Goal: Information Seeking & Learning: Learn about a topic

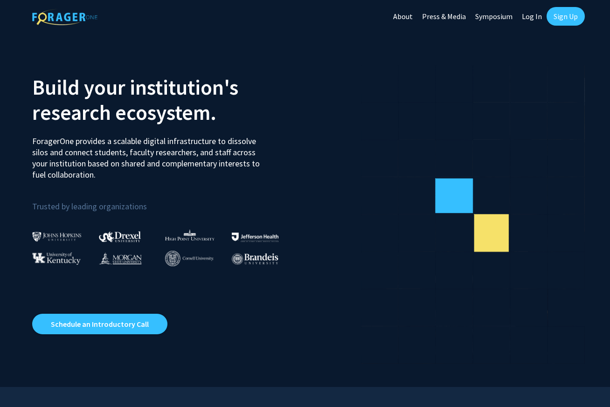
click at [568, 15] on link "Sign Up" at bounding box center [566, 16] width 38 height 19
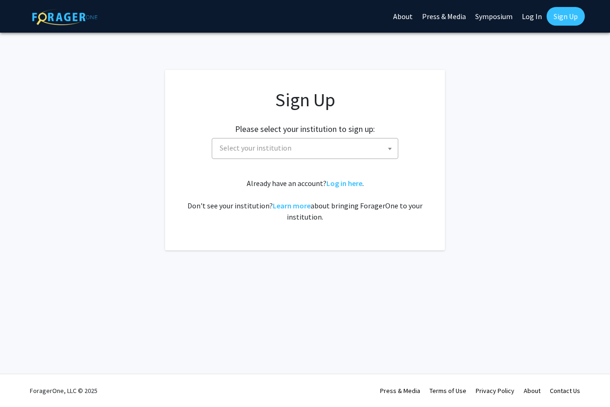
click at [540, 17] on link "Log In" at bounding box center [531, 16] width 29 height 33
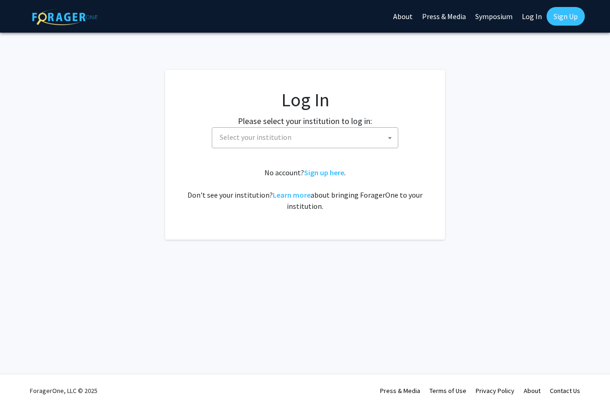
click at [351, 131] on span "Select your institution" at bounding box center [307, 137] width 182 height 19
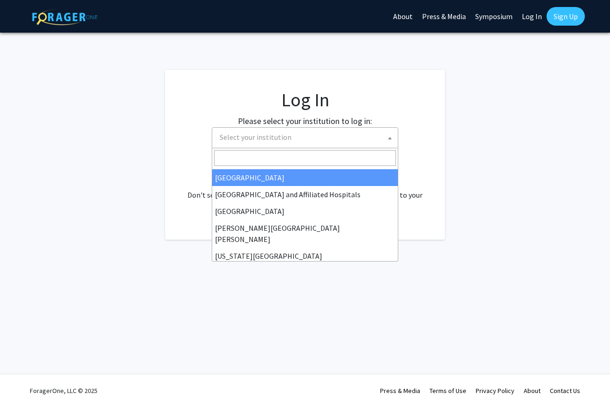
scroll to position [137, 0]
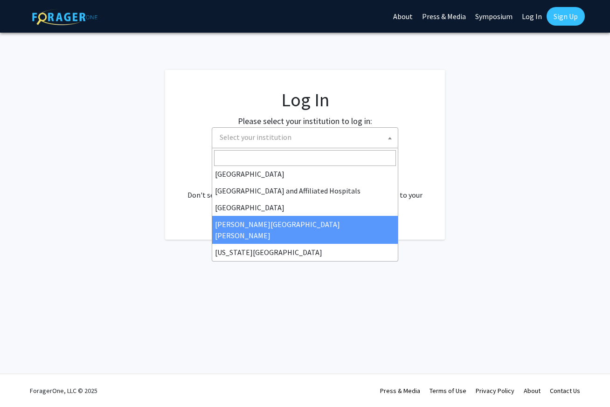
select select "1"
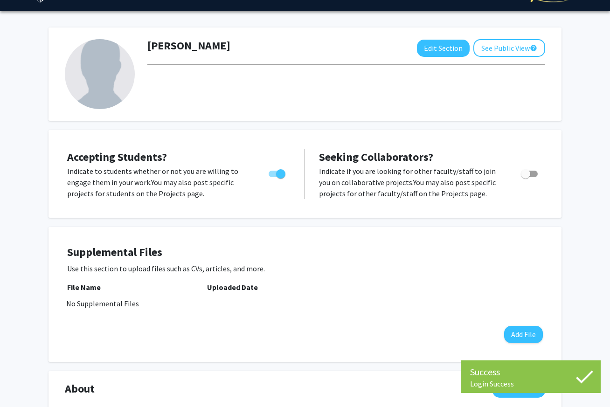
scroll to position [23, 0]
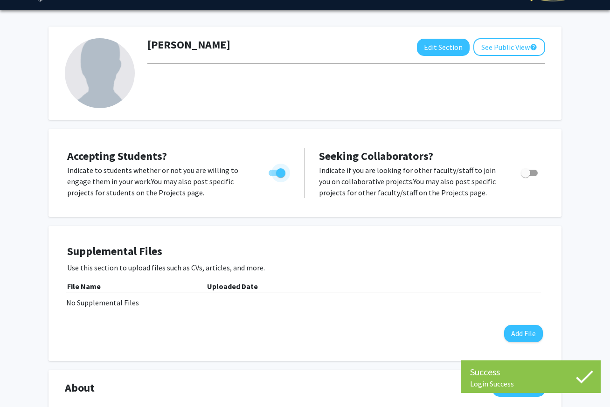
click at [278, 175] on span "Toggle" at bounding box center [280, 172] width 9 height 9
click at [273, 176] on input "Would you like to permit student requests?" at bounding box center [273, 176] width 0 height 0
checkbox input "false"
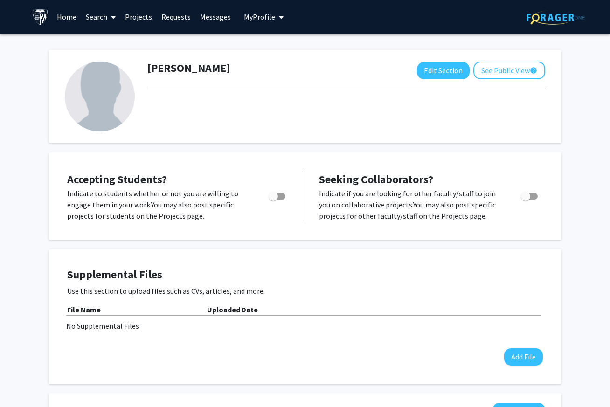
scroll to position [0, 0]
click at [111, 17] on span at bounding box center [111, 17] width 8 height 33
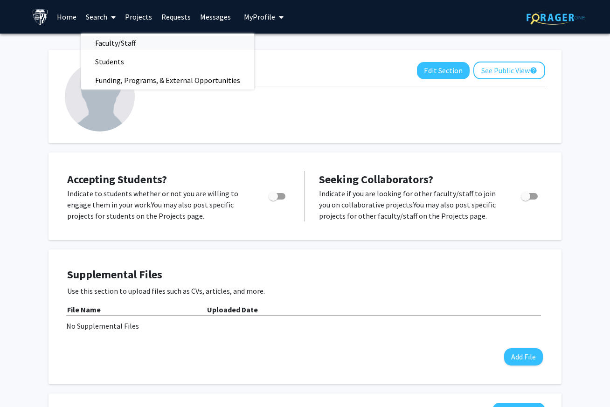
click at [110, 43] on span "Faculty/Staff" at bounding box center [115, 43] width 69 height 19
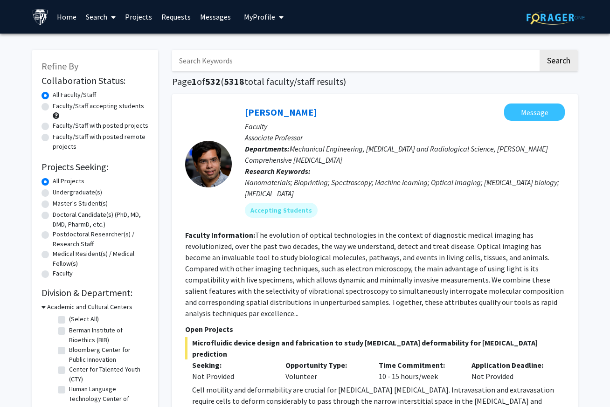
click at [236, 61] on input "Search Keywords" at bounding box center [355, 60] width 366 height 21
type input "molecular and cellular biology"
click at [558, 62] on button "Search" at bounding box center [559, 60] width 38 height 21
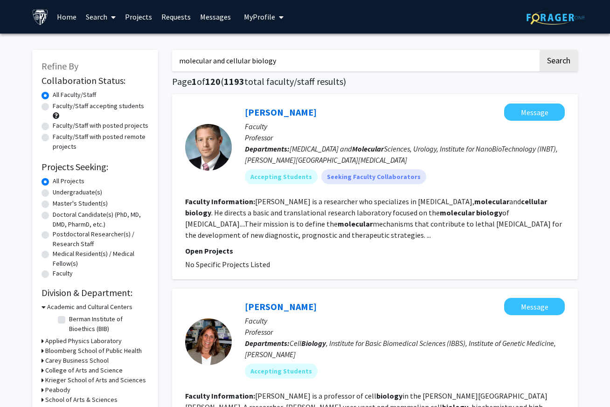
click at [53, 194] on label "Undergraduate(s)" at bounding box center [77, 192] width 49 height 10
click at [53, 194] on input "Undergraduate(s)" at bounding box center [56, 190] width 6 height 6
radio input "true"
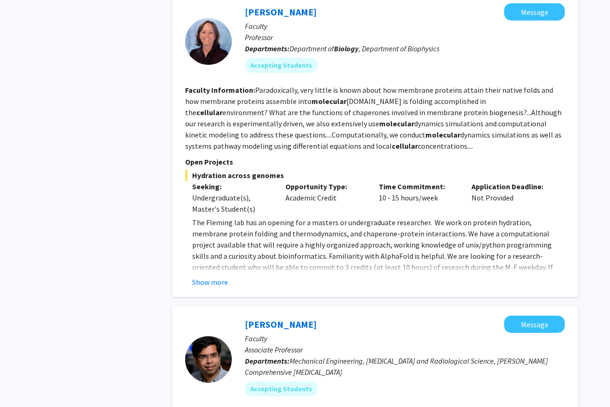
scroll to position [1053, 0]
click at [212, 281] on button "Show more" at bounding box center [210, 281] width 36 height 11
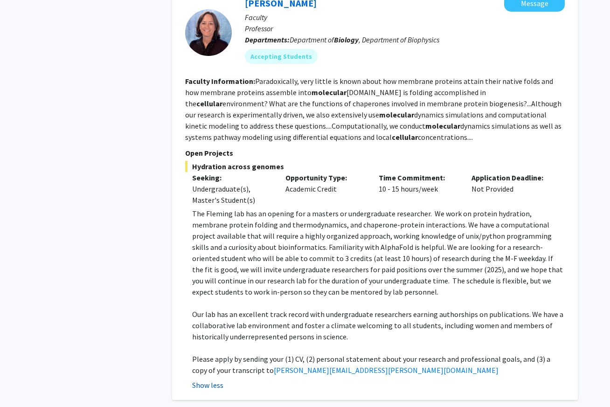
scroll to position [1065, 0]
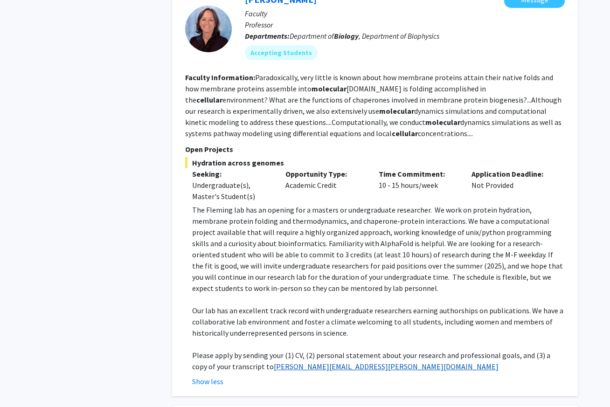
click at [281, 367] on link "[PERSON_NAME][EMAIL_ADDRESS][PERSON_NAME][DOMAIN_NAME]" at bounding box center [386, 366] width 225 height 9
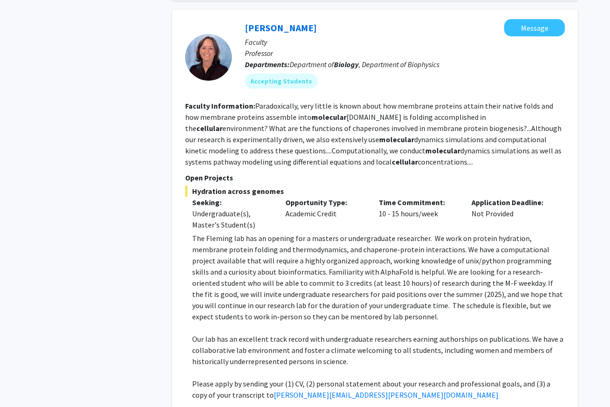
scroll to position [1033, 0]
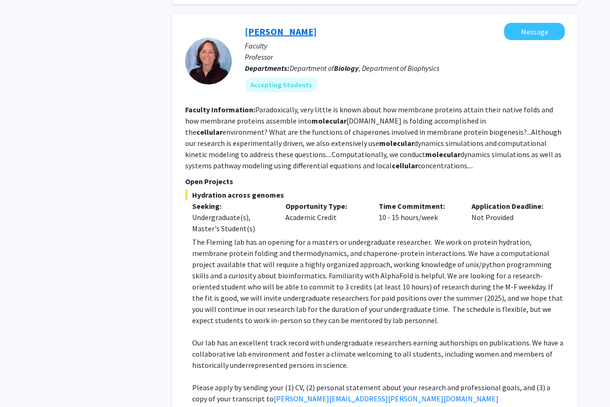
click at [269, 35] on link "[PERSON_NAME]" at bounding box center [281, 32] width 72 height 12
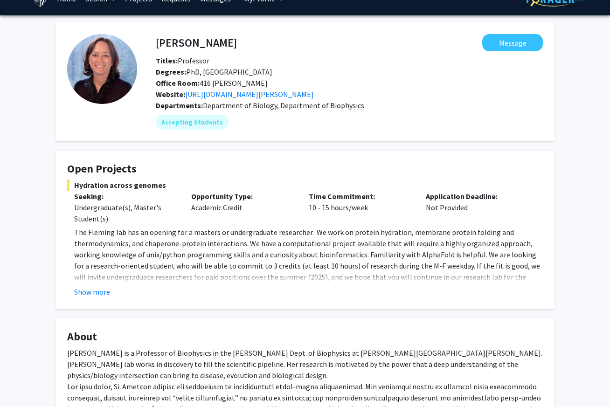
scroll to position [21, 0]
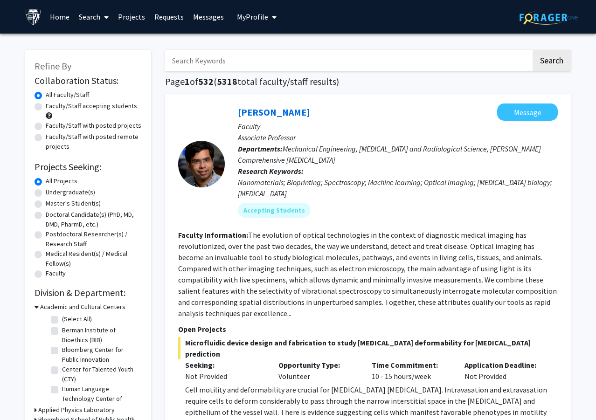
click at [194, 59] on input "Search Keywords" at bounding box center [348, 60] width 366 height 21
type input "fleming"
click at [551, 62] on button "Search" at bounding box center [552, 60] width 38 height 21
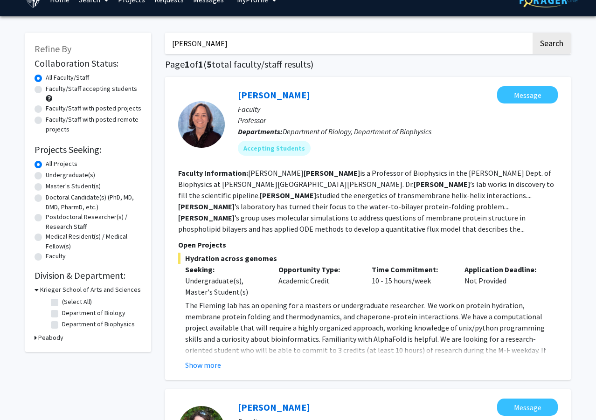
scroll to position [22, 0]
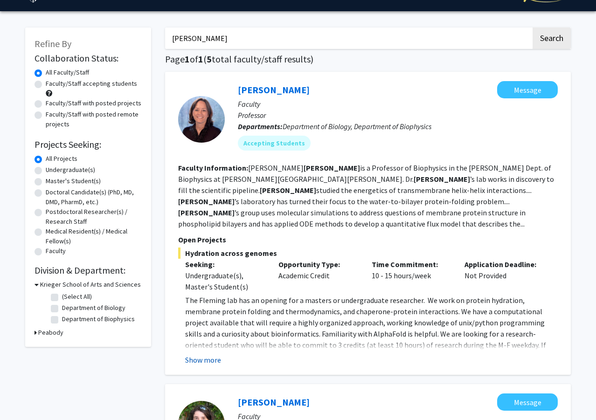
click at [210, 354] on button "Show more" at bounding box center [203, 359] width 36 height 11
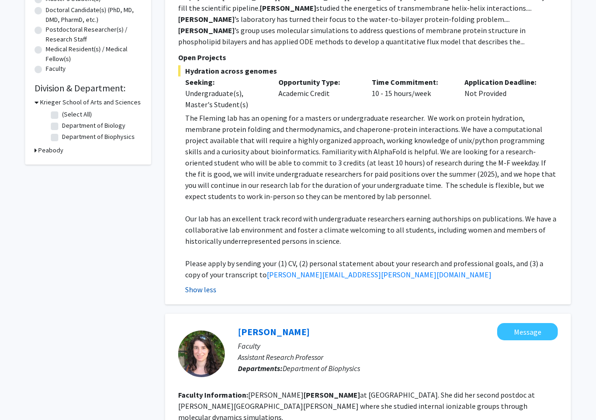
scroll to position [205, 0]
click at [282, 270] on link "Karen.Fleming@jhu.edu" at bounding box center [379, 274] width 225 height 9
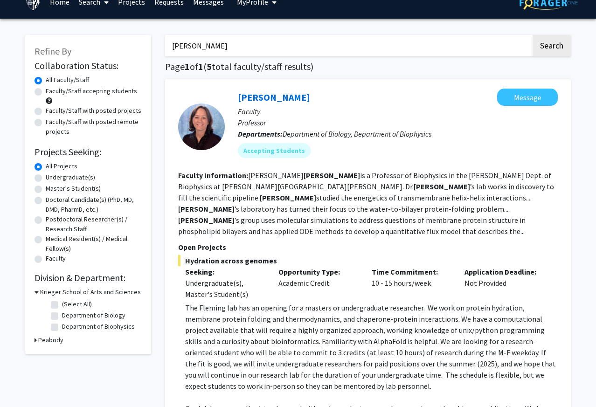
scroll to position [18, 0]
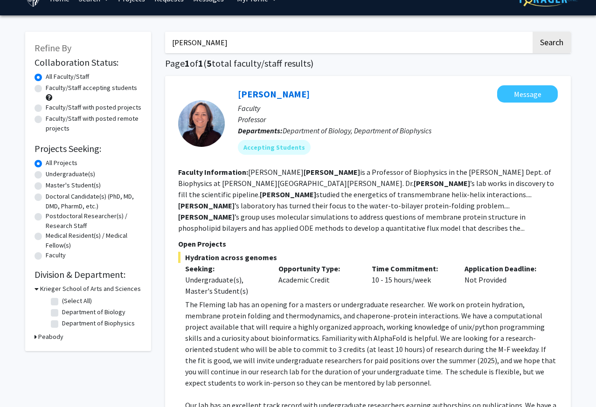
click at [62, 315] on label "Department of Biology" at bounding box center [93, 312] width 63 height 10
click at [62, 313] on input "Department of Biology" at bounding box center [65, 310] width 6 height 6
checkbox input "true"
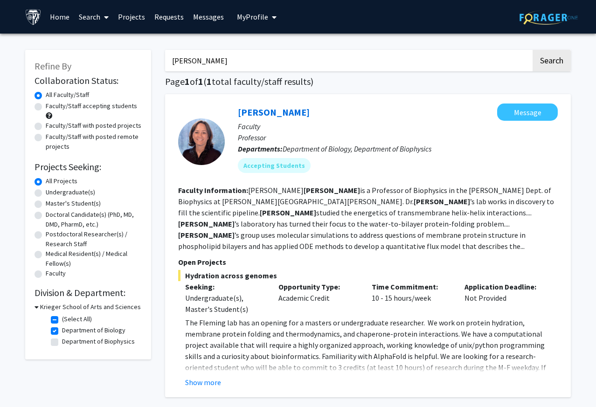
drag, startPoint x: 195, startPoint y: 61, endPoint x: 143, endPoint y: 60, distance: 52.2
click at [143, 60] on div "Refine By Collaboration Status: Collaboration Status All Faculty/Staff Collabor…" at bounding box center [298, 246] width 560 height 411
click at [180, 66] on input "[PERSON_NAME]" at bounding box center [348, 60] width 366 height 21
type input "v"
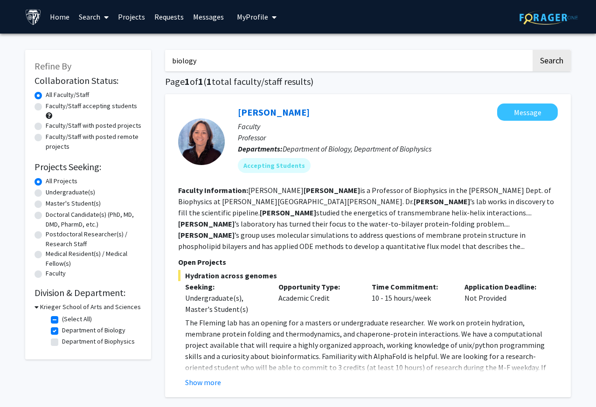
type input "biology"
click at [551, 62] on button "Search" at bounding box center [552, 60] width 38 height 21
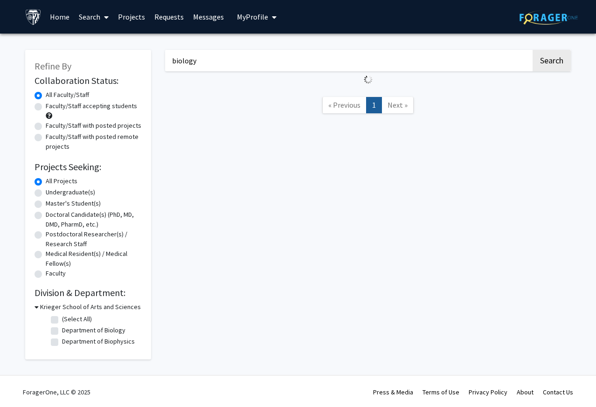
checkbox input "false"
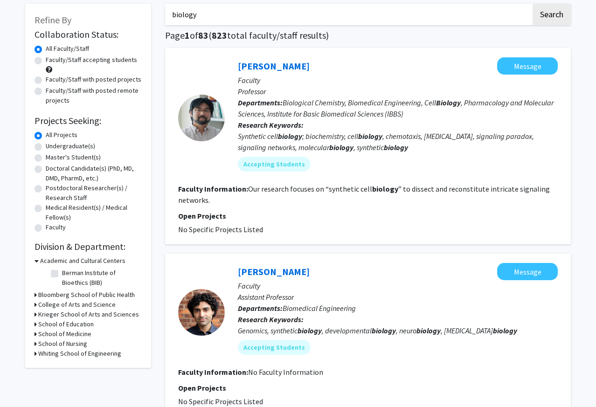
scroll to position [43, 0]
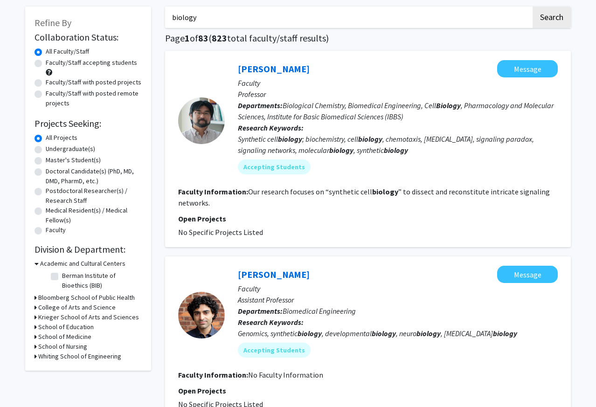
click at [46, 150] on label "Undergraduate(s)" at bounding box center [70, 149] width 49 height 10
click at [46, 150] on input "Undergraduate(s)" at bounding box center [49, 147] width 6 height 6
radio input "true"
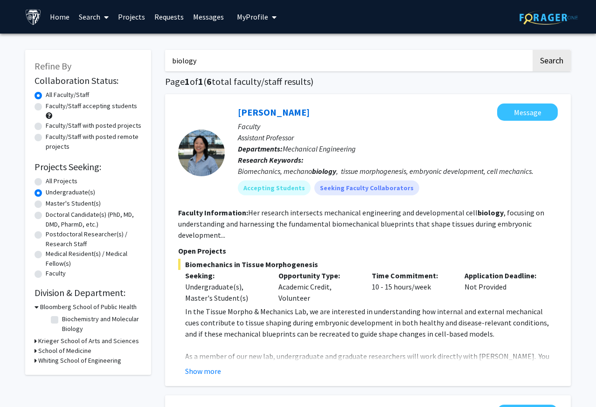
click at [187, 66] on input "biology" at bounding box center [348, 60] width 366 height 21
type input "medicine"
click at [551, 62] on button "Search" at bounding box center [552, 60] width 38 height 21
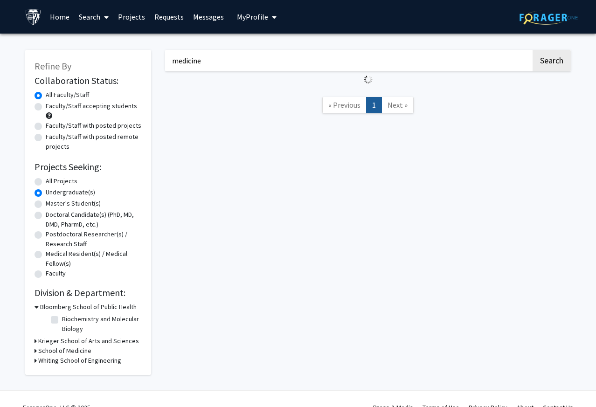
radio input "true"
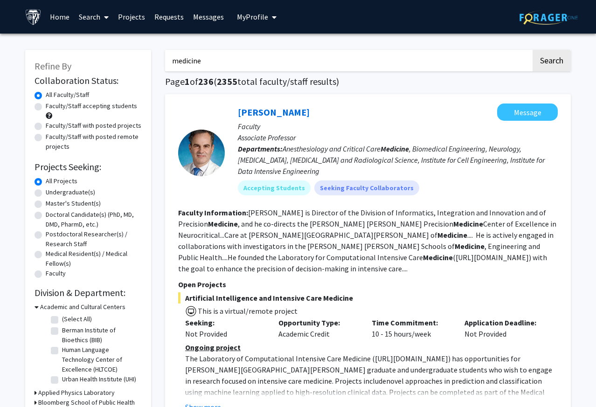
click at [185, 66] on input "medicine" at bounding box center [348, 60] width 366 height 21
type input "genomes"
click at [551, 62] on button "Search" at bounding box center [552, 60] width 38 height 21
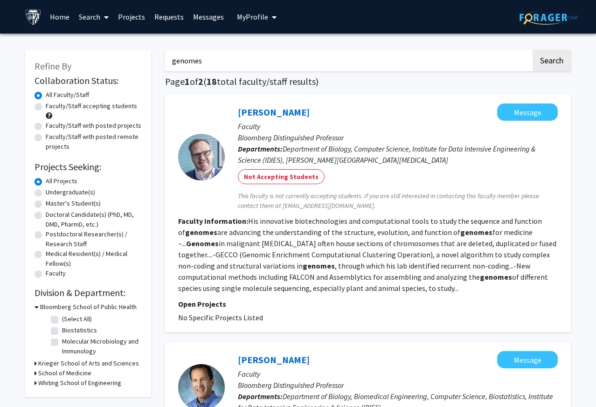
click at [46, 107] on label "Faculty/Staff accepting students" at bounding box center [91, 106] width 91 height 10
click at [46, 107] on input "Faculty/Staff accepting students" at bounding box center [49, 104] width 6 height 6
radio input "true"
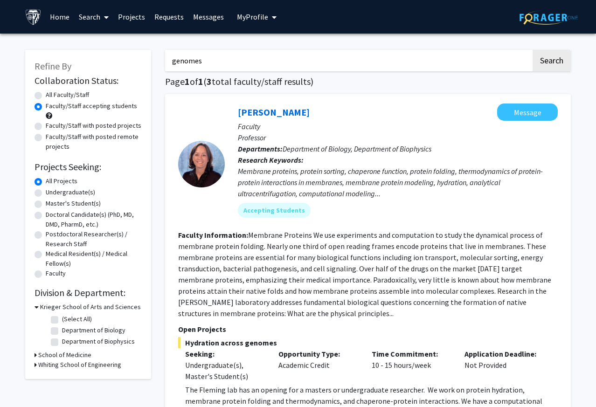
click at [191, 61] on input "genomes" at bounding box center [348, 60] width 366 height 21
type input "gene"
click at [551, 62] on button "Search" at bounding box center [552, 60] width 38 height 21
radio input "true"
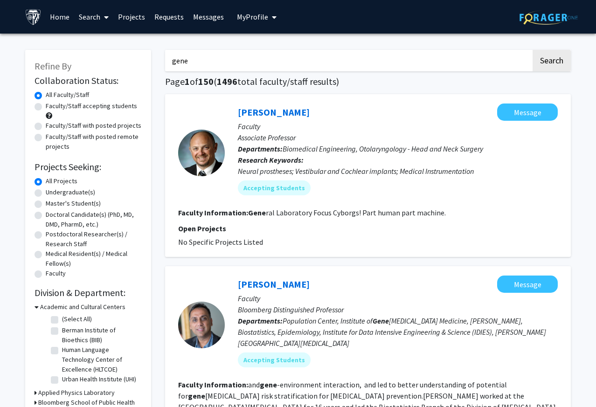
click at [46, 109] on label "Faculty/Staff accepting students" at bounding box center [91, 106] width 91 height 10
click at [46, 107] on input "Faculty/Staff accepting students" at bounding box center [49, 104] width 6 height 6
radio input "true"
click at [42, 191] on div "Undergraduate(s)" at bounding box center [88, 192] width 107 height 11
click at [46, 194] on label "Undergraduate(s)" at bounding box center [70, 192] width 49 height 10
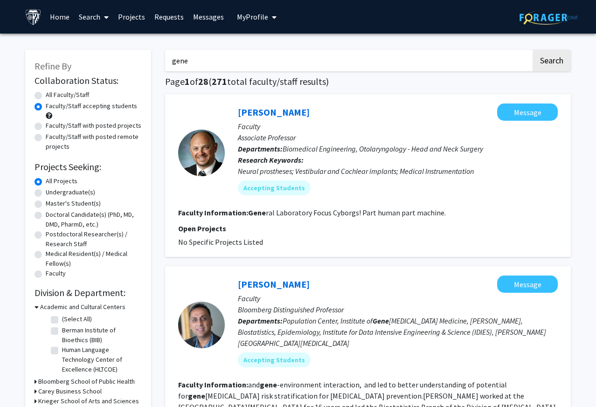
click at [46, 194] on input "Undergraduate(s)" at bounding box center [49, 190] width 6 height 6
radio input "true"
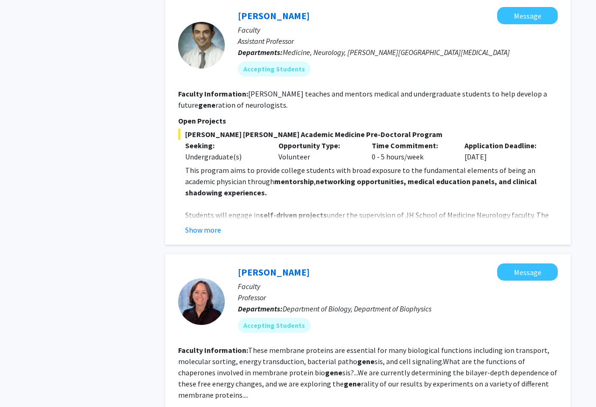
scroll to position [737, 0]
click at [210, 229] on button "Show more" at bounding box center [203, 229] width 36 height 11
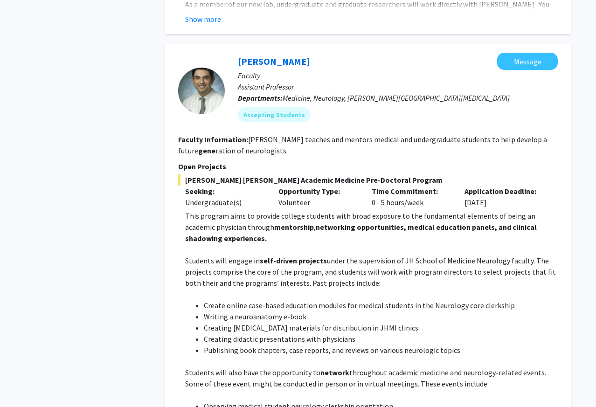
scroll to position [679, 0]
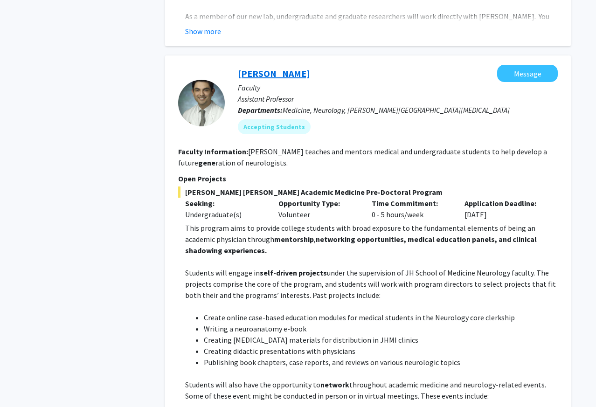
click at [254, 74] on link "Carlos Romo" at bounding box center [274, 74] width 72 height 12
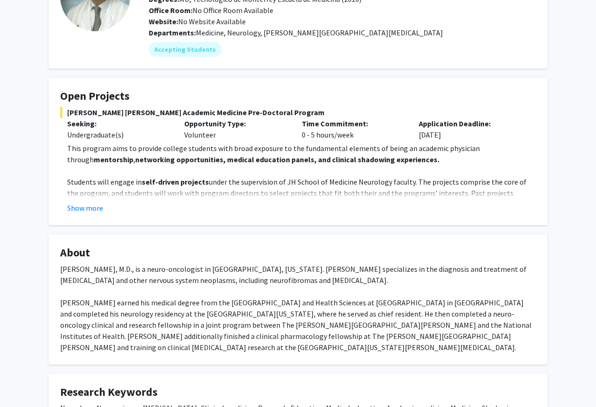
scroll to position [89, 0]
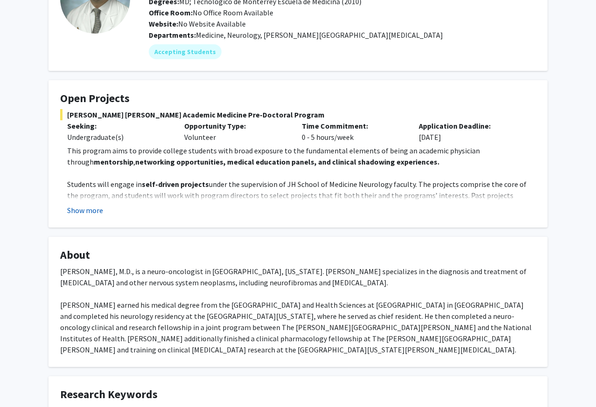
click at [84, 215] on button "Show more" at bounding box center [85, 210] width 36 height 11
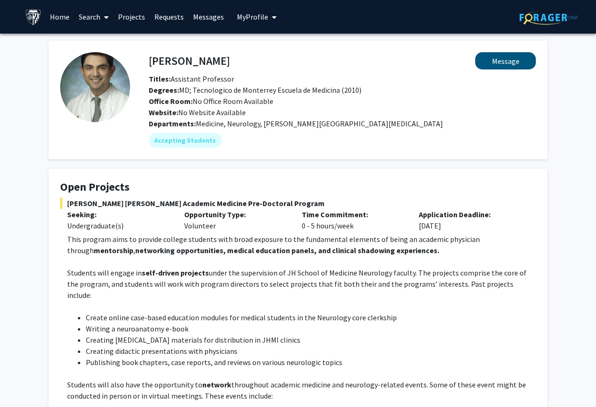
scroll to position [0, 0]
click at [490, 68] on button "Message" at bounding box center [505, 60] width 61 height 17
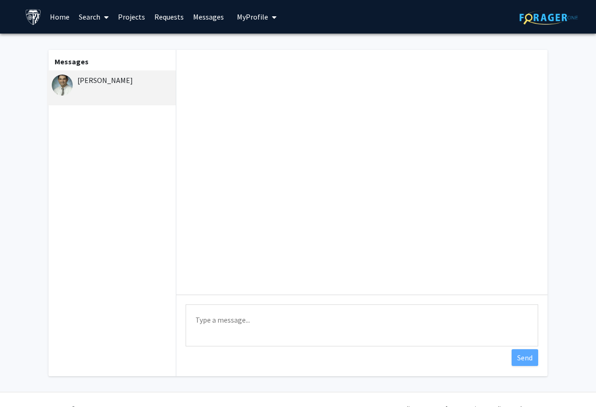
click at [104, 86] on div "Carlos Romo" at bounding box center [113, 80] width 122 height 11
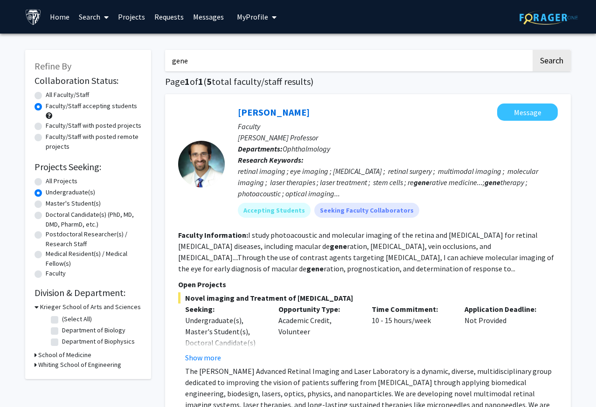
drag, startPoint x: 204, startPoint y: 61, endPoint x: 119, endPoint y: 53, distance: 84.7
type input "microbiomics"
click at [551, 62] on button "Search" at bounding box center [552, 60] width 38 height 21
radio input "true"
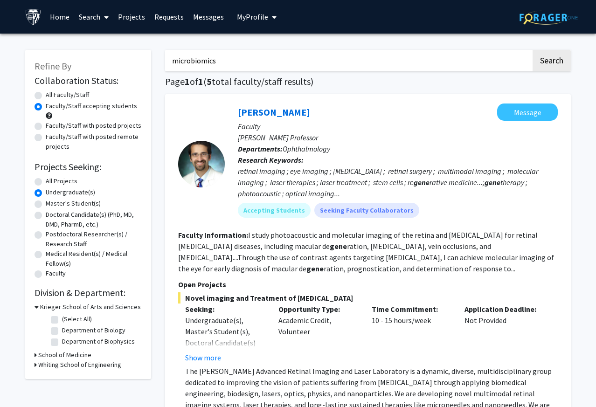
radio input "true"
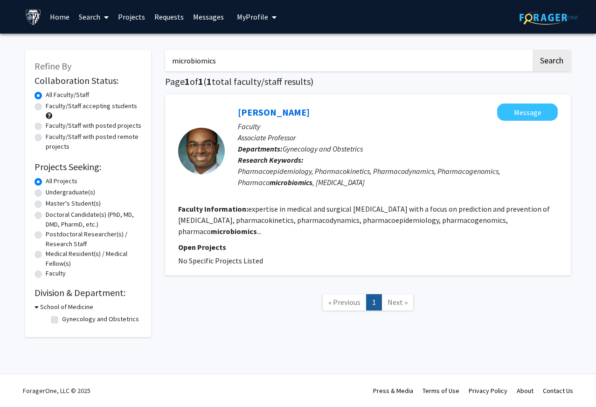
drag, startPoint x: 223, startPoint y: 63, endPoint x: 90, endPoint y: 45, distance: 134.5
click at [90, 45] on div "Refine By Collaboration Status: Collaboration Status All Faculty/Staff Collabor…" at bounding box center [298, 189] width 560 height 297
type input "sequencing"
click at [551, 62] on button "Search" at bounding box center [552, 60] width 38 height 21
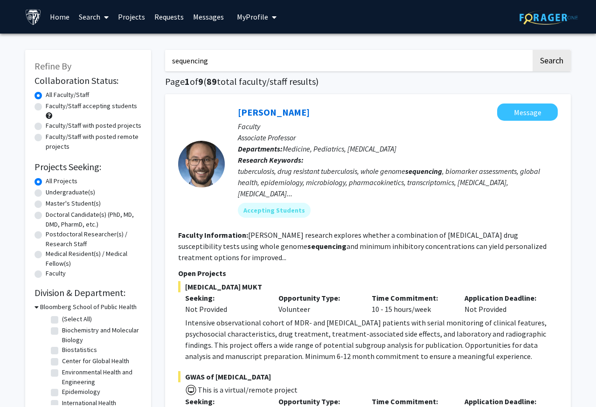
click at [46, 107] on label "Faculty/Staff accepting students" at bounding box center [91, 106] width 91 height 10
click at [46, 107] on input "Faculty/Staff accepting students" at bounding box center [49, 104] width 6 height 6
radio input "true"
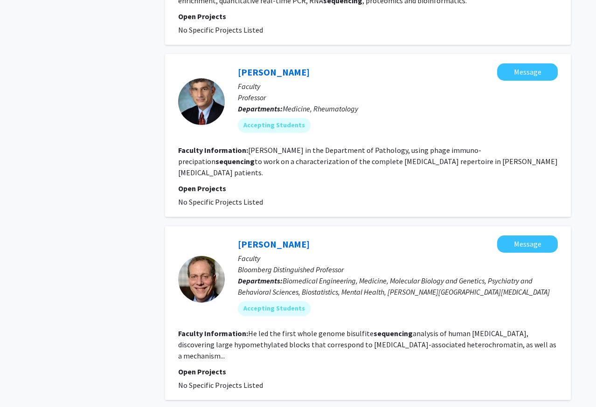
scroll to position [1875, 0]
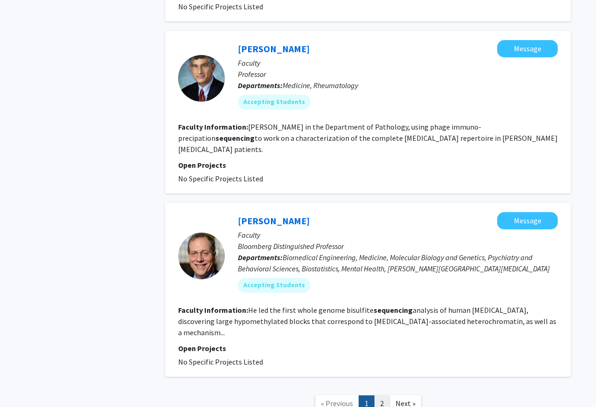
click at [381, 395] on link "2" at bounding box center [382, 403] width 16 height 16
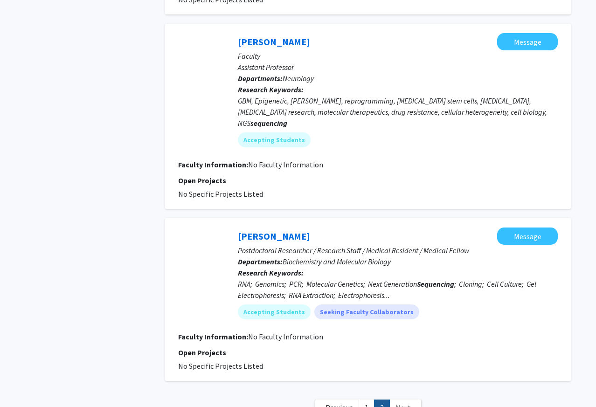
scroll to position [1614, 0]
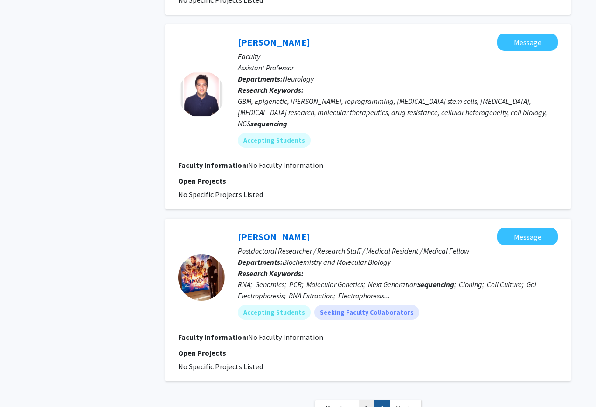
click at [366, 400] on link "1" at bounding box center [367, 408] width 16 height 16
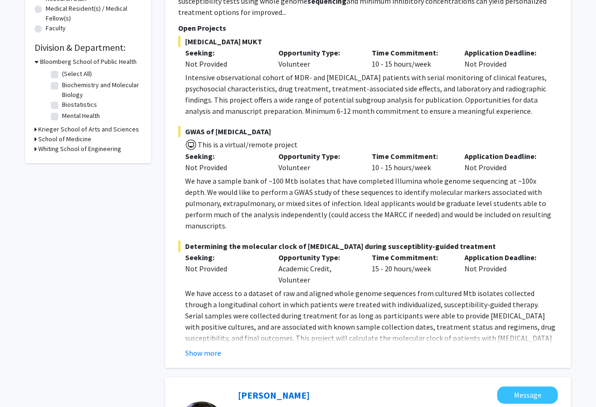
scroll to position [252, 0]
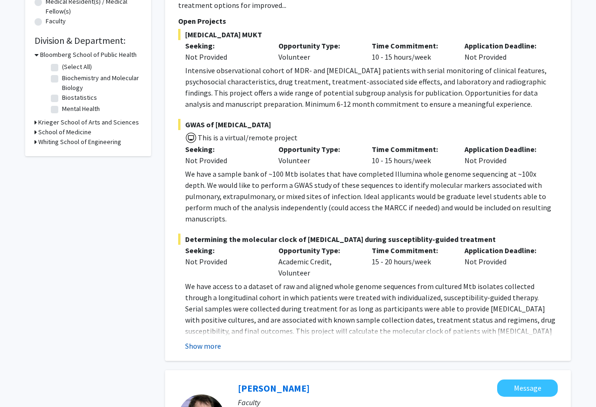
click at [207, 340] on button "Show more" at bounding box center [203, 345] width 36 height 11
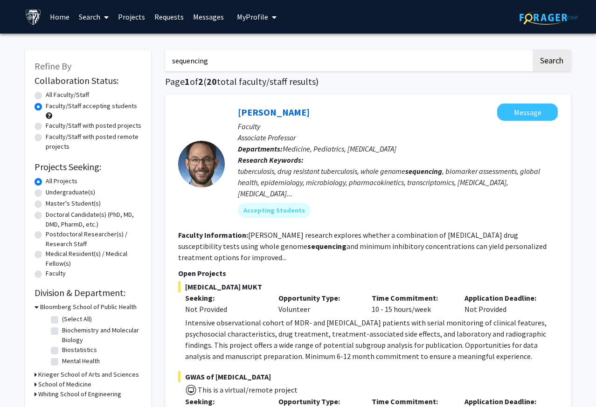
scroll to position [0, 0]
click at [190, 64] on input "sequencing" at bounding box center [348, 60] width 366 height 21
type input "DNA"
click at [551, 62] on button "Search" at bounding box center [552, 60] width 38 height 21
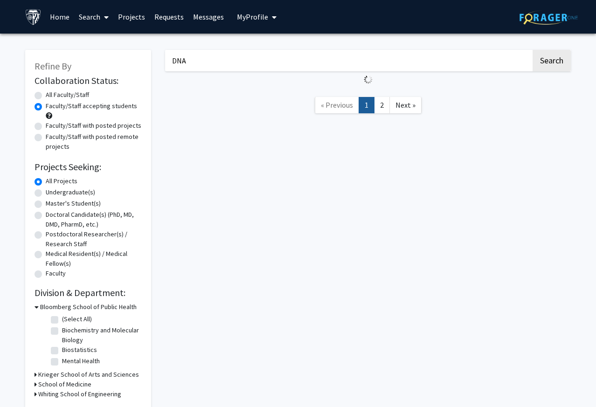
radio input "true"
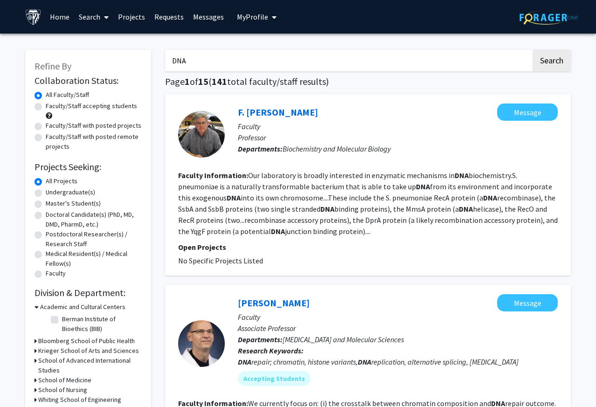
click at [46, 109] on label "Faculty/Staff accepting students" at bounding box center [91, 106] width 91 height 10
click at [46, 107] on input "Faculty/Staff accepting students" at bounding box center [49, 104] width 6 height 6
radio input "true"
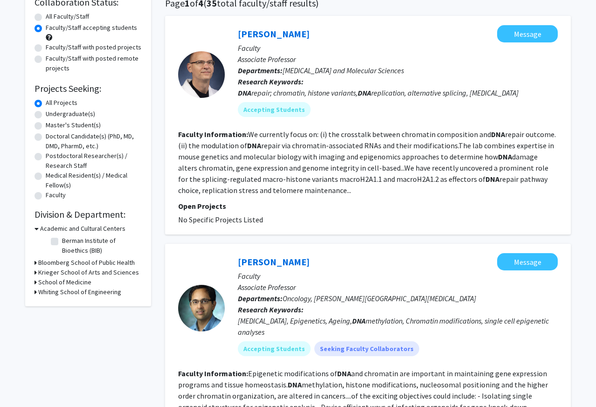
scroll to position [78, 0]
click at [34, 275] on div "Refine By Collaboration Status: Collaboration Status All Faculty/Staff Collabor…" at bounding box center [88, 139] width 126 height 335
click at [35, 274] on icon at bounding box center [36, 273] width 2 height 10
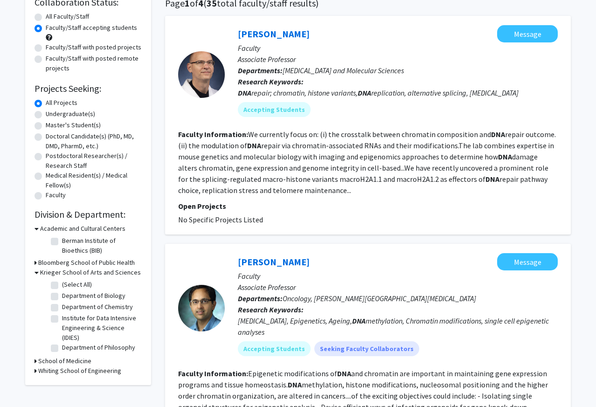
click at [62, 288] on label "(Select All)" at bounding box center [77, 285] width 30 height 10
click at [62, 286] on input "(Select All)" at bounding box center [65, 283] width 6 height 6
checkbox input "true"
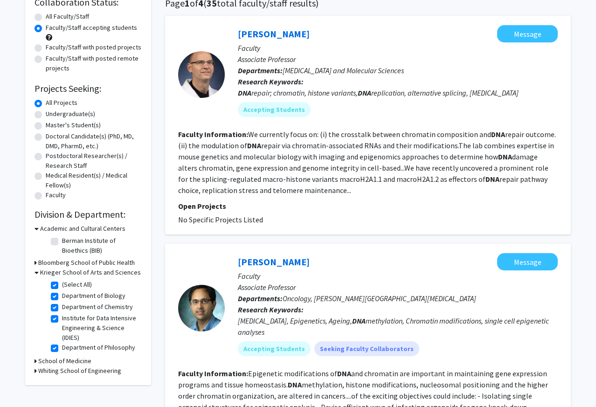
checkbox input "true"
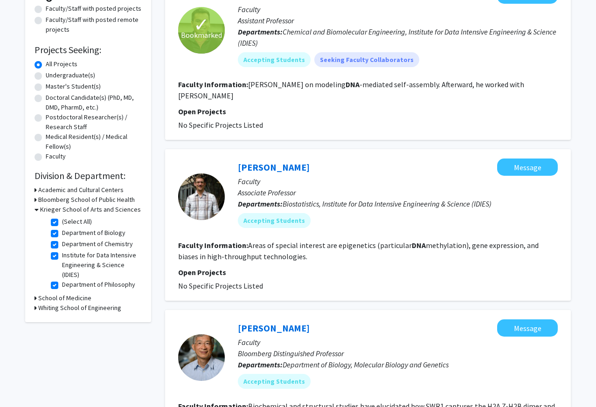
scroll to position [118, 0]
click at [35, 309] on icon at bounding box center [36, 308] width 2 height 10
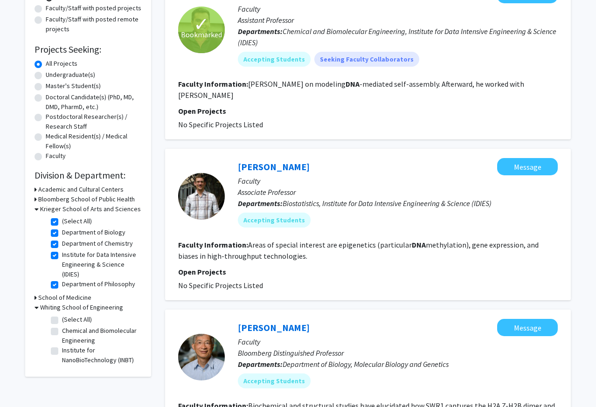
click at [62, 321] on label "(Select All)" at bounding box center [77, 320] width 30 height 10
click at [62, 321] on input "(Select All)" at bounding box center [65, 318] width 6 height 6
checkbox input "true"
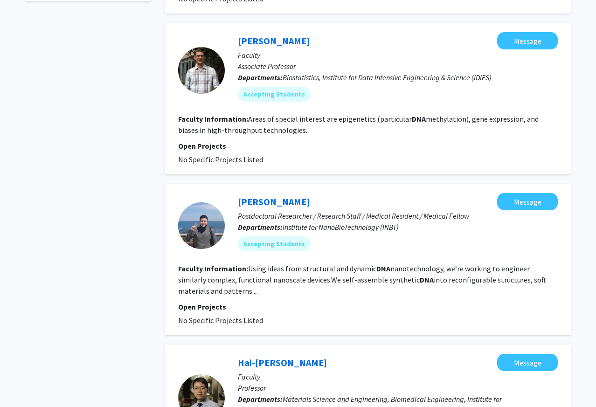
scroll to position [446, 0]
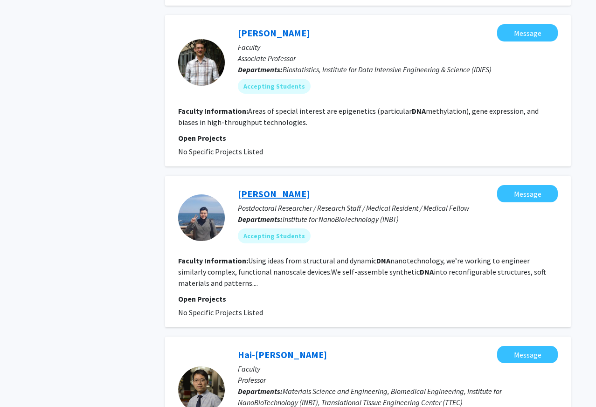
click at [279, 188] on link "Byunghwa Kang" at bounding box center [274, 194] width 72 height 12
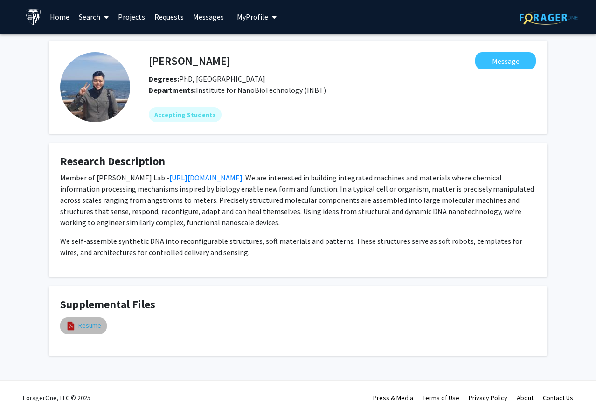
click at [83, 325] on link "Resume" at bounding box center [89, 326] width 23 height 10
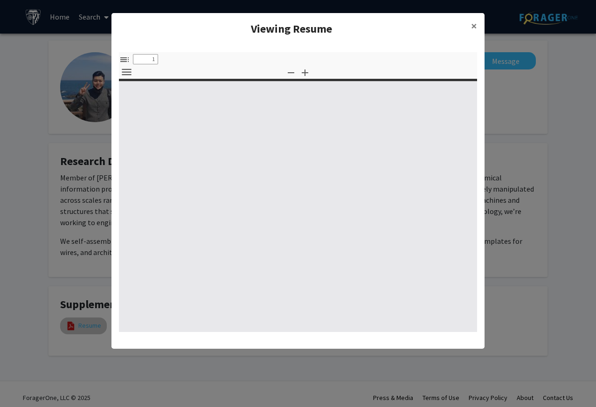
select select "custom"
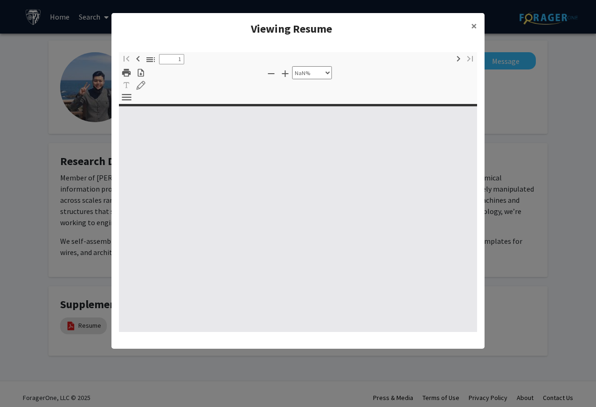
type input "0"
select select "custom"
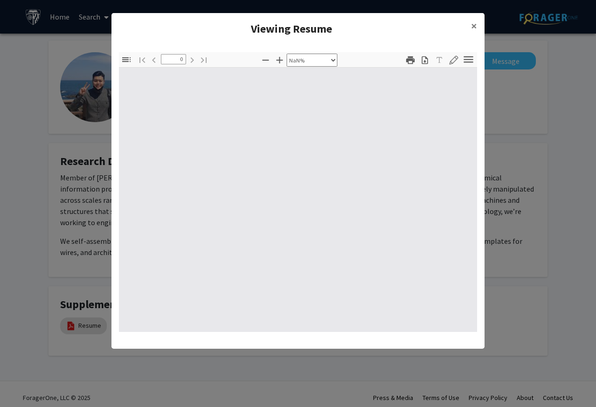
type input "1"
select select "auto"
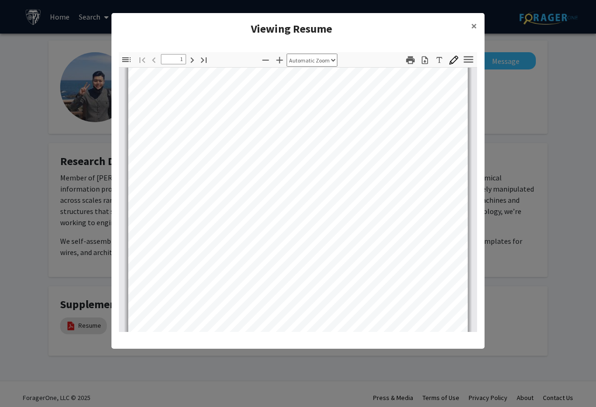
scroll to position [71, 0]
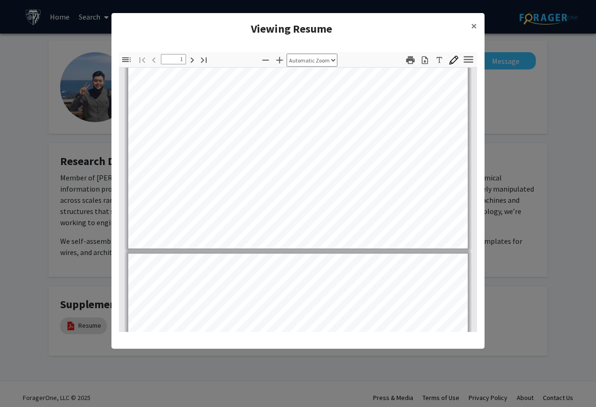
type input "2"
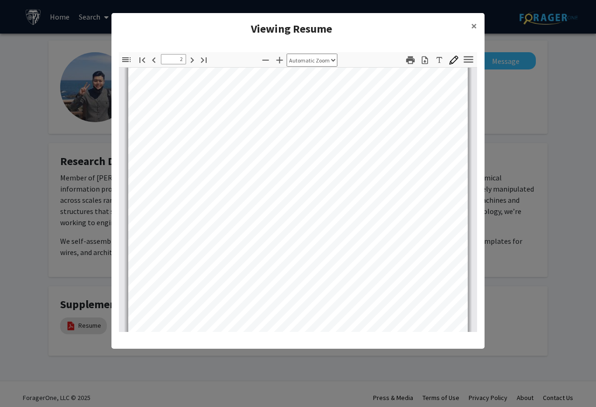
scroll to position [662, 0]
click at [473, 26] on span "×" at bounding box center [474, 26] width 6 height 14
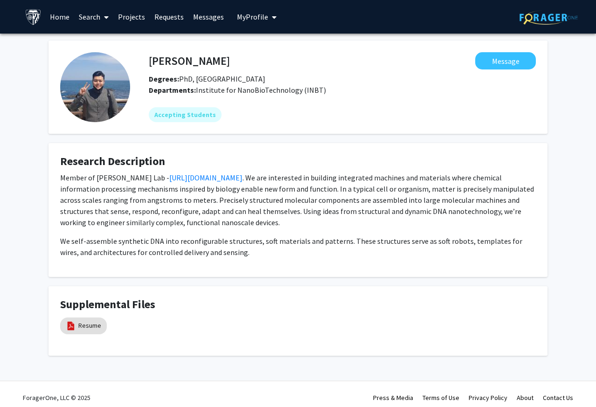
drag, startPoint x: 238, startPoint y: 69, endPoint x: 149, endPoint y: 61, distance: 89.5
click at [149, 61] on div "Byunghwa Kang Message" at bounding box center [342, 60] width 401 height 17
copy div "Byunghwa Kang Message"
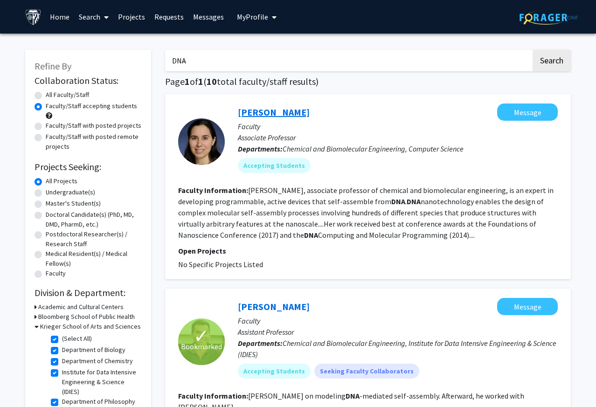
click at [285, 113] on link "Rebecca Schulman" at bounding box center [274, 112] width 72 height 12
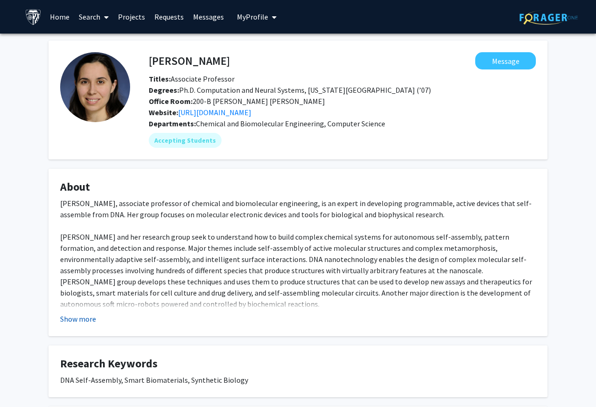
click at [87, 325] on button "Show more" at bounding box center [78, 318] width 36 height 11
